Goal: Book appointment/travel/reservation

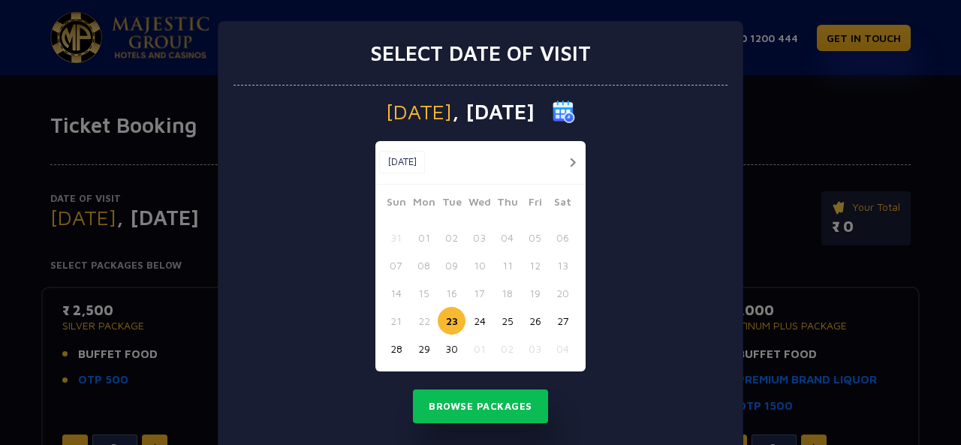
click at [563, 160] on button "button" at bounding box center [572, 162] width 19 height 19
click at [523, 235] on button "03" at bounding box center [535, 238] width 28 height 28
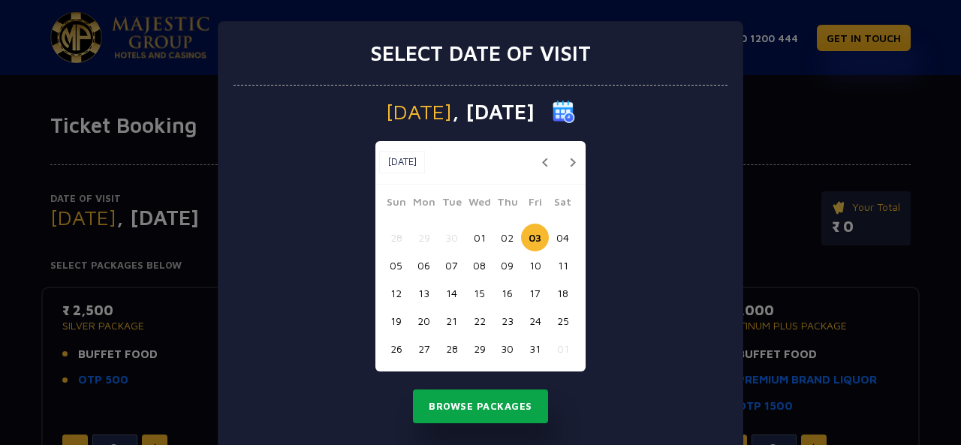
click at [455, 405] on button "Browse Packages" at bounding box center [480, 406] width 135 height 35
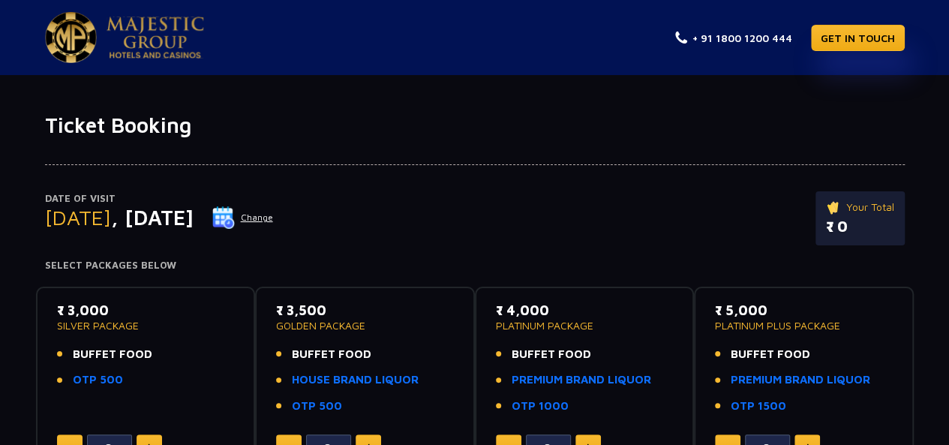
click at [235, 212] on img at bounding box center [223, 217] width 23 height 23
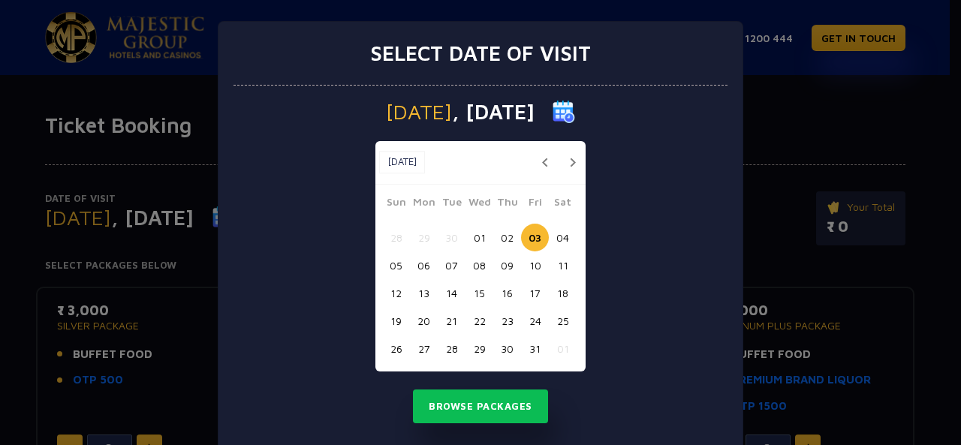
click at [557, 239] on button "04" at bounding box center [563, 238] width 28 height 28
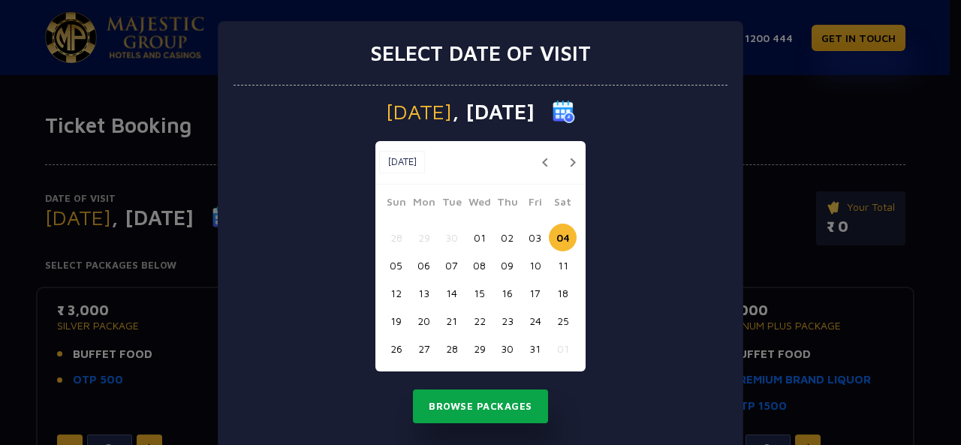
click at [464, 409] on button "Browse Packages" at bounding box center [480, 406] width 135 height 35
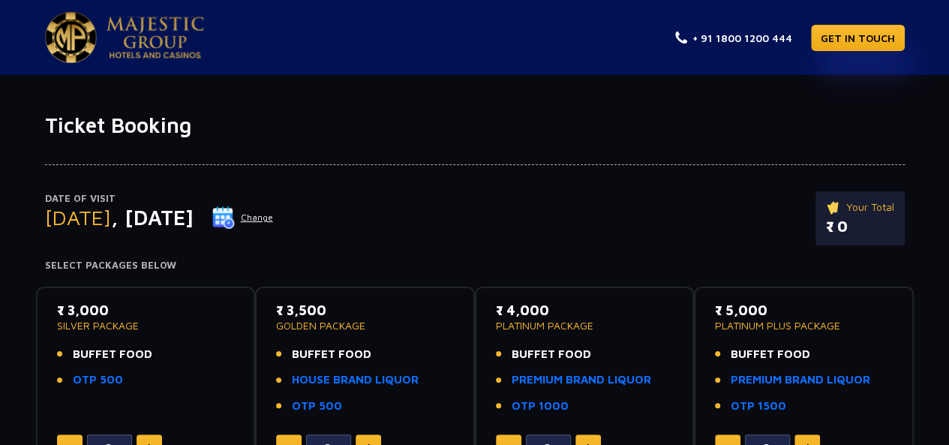
click at [274, 217] on button "Change" at bounding box center [243, 218] width 62 height 24
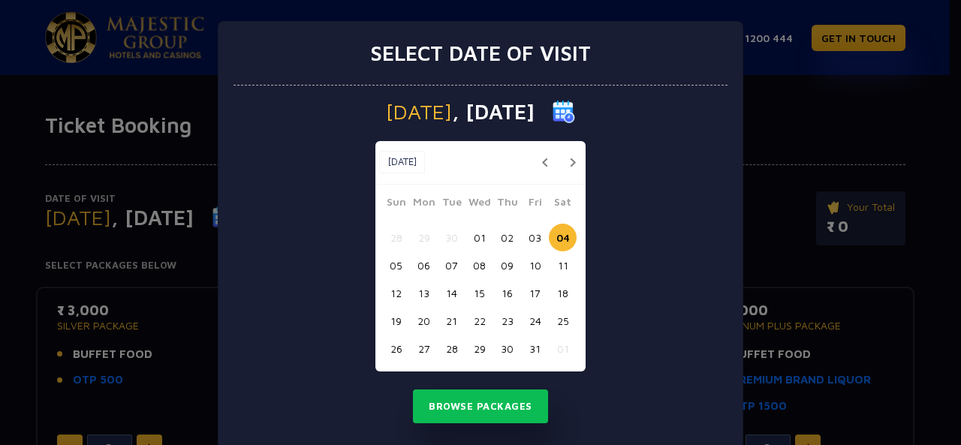
click at [504, 231] on button "02" at bounding box center [507, 238] width 28 height 28
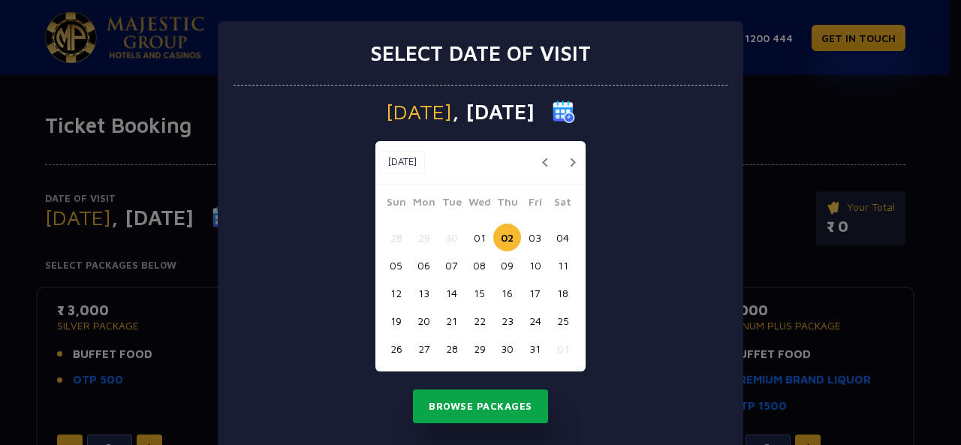
click at [464, 395] on button "Browse Packages" at bounding box center [480, 406] width 135 height 35
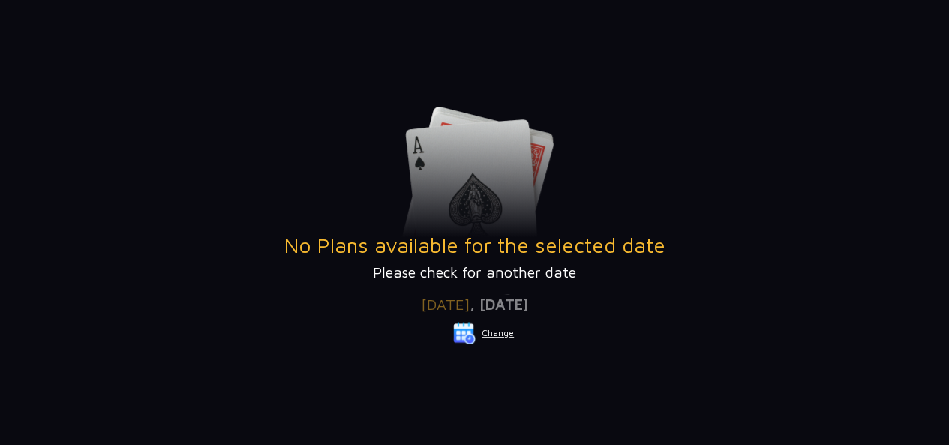
scroll to position [179, 0]
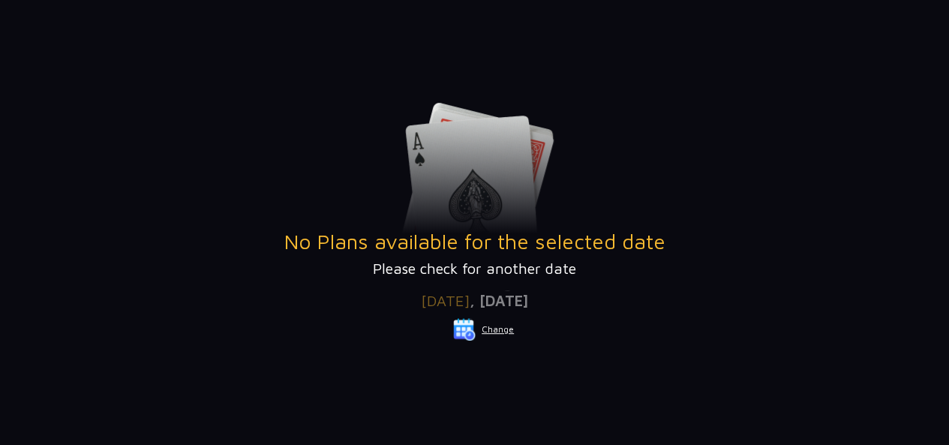
click at [492, 328] on button "Change" at bounding box center [484, 329] width 62 height 24
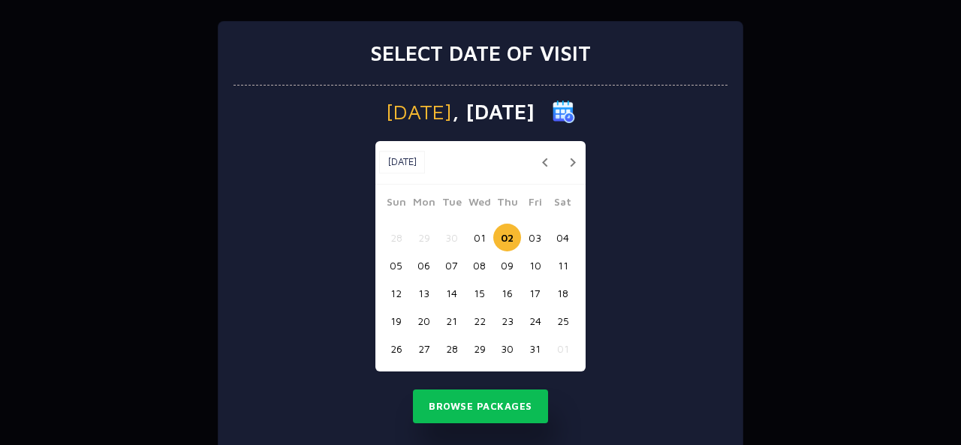
click at [527, 230] on button "03" at bounding box center [535, 238] width 28 height 28
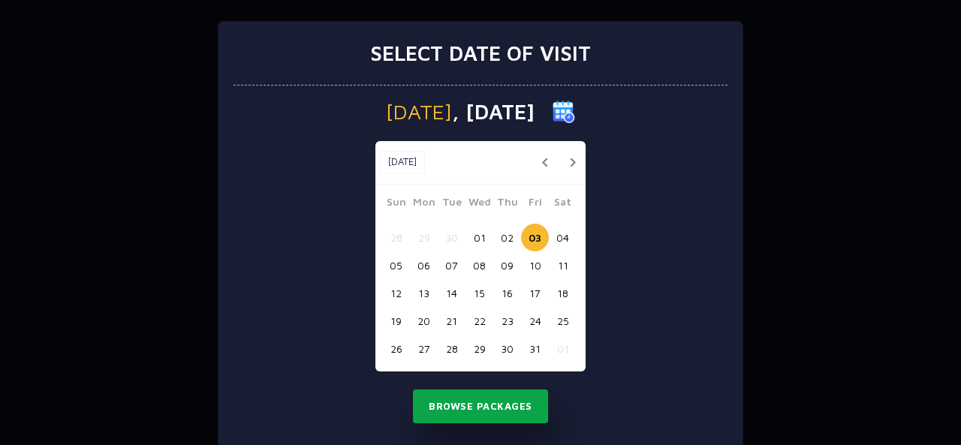
click at [483, 393] on button "Browse Packages" at bounding box center [480, 406] width 135 height 35
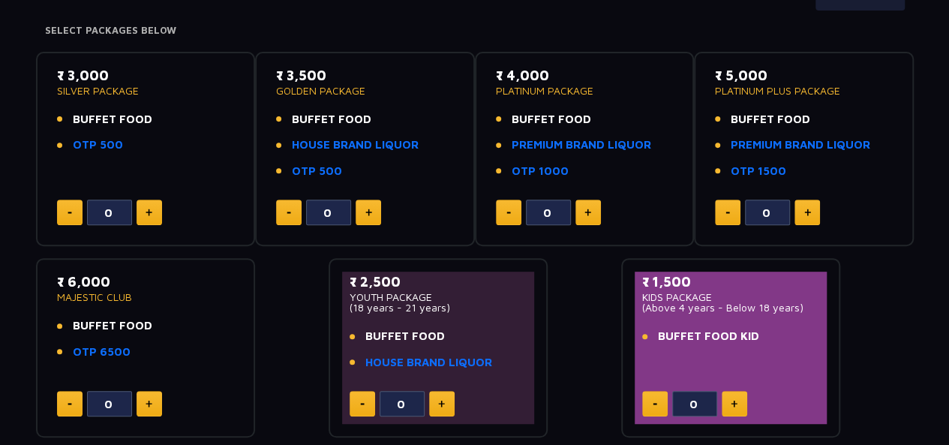
scroll to position [215, 0]
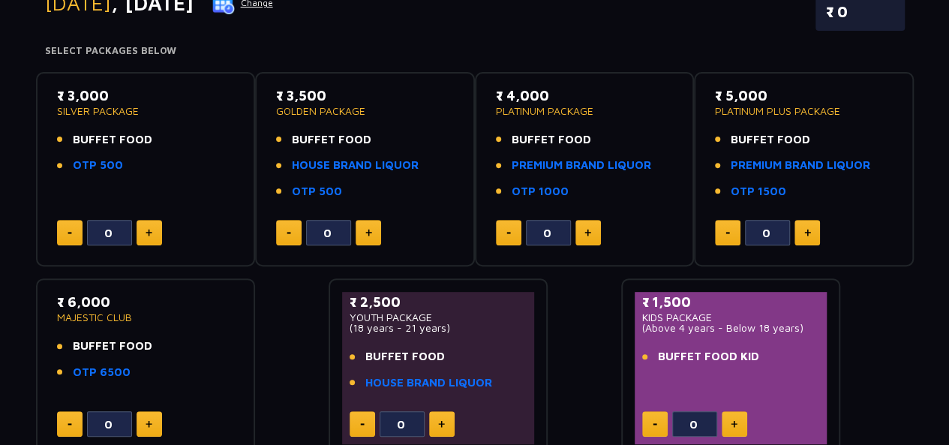
click at [148, 233] on img at bounding box center [149, 233] width 7 height 8
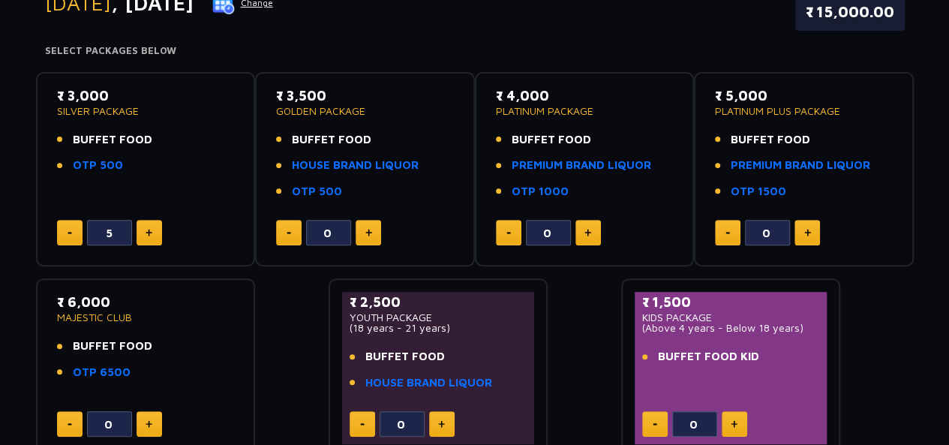
click at [148, 233] on img at bounding box center [149, 233] width 7 height 8
click at [63, 230] on button at bounding box center [70, 233] width 26 height 26
type input "6"
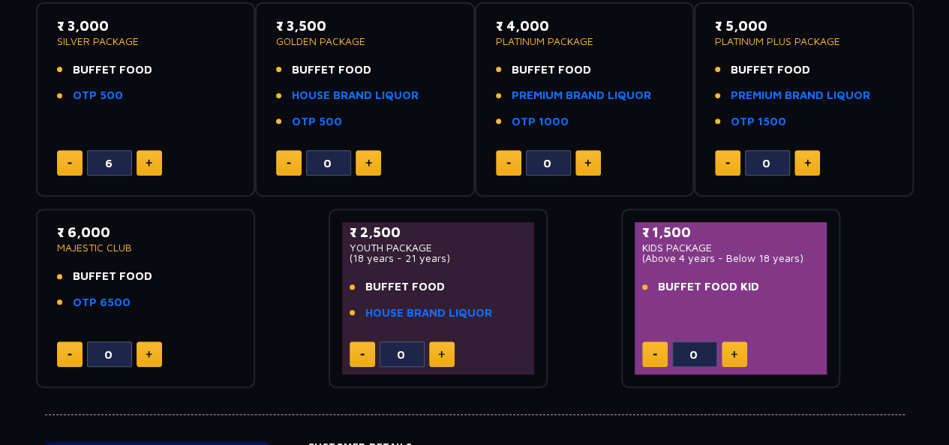
scroll to position [0, 0]
